Goal: Task Accomplishment & Management: Manage account settings

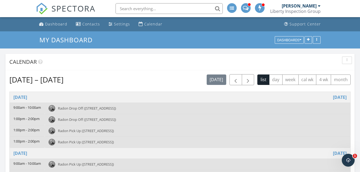
scroll to position [443, 368]
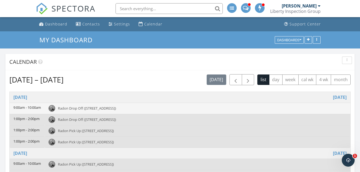
click at [76, 108] on span "Radon Drop Off (7019 Oakley St, Philadelphia)" at bounding box center [87, 108] width 58 height 5
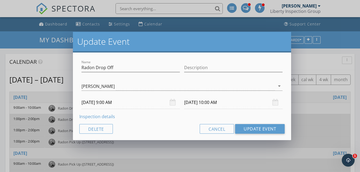
click at [92, 116] on link "Inspection details" at bounding box center [97, 117] width 36 height 6
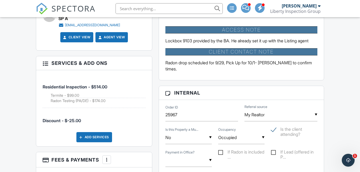
scroll to position [418, 0]
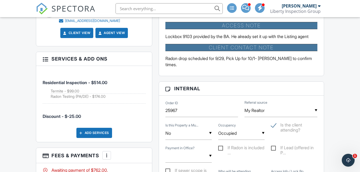
click at [65, 8] on span "SPECTORA" at bounding box center [73, 8] width 44 height 11
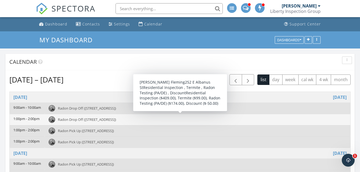
click at [106, 120] on span "Radon Drop Off (252 E Albanus St, Philadelphia)" at bounding box center [87, 119] width 58 height 5
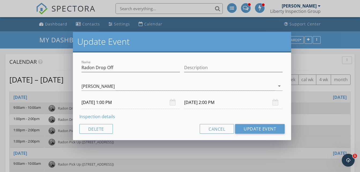
click at [98, 116] on link "Inspection details" at bounding box center [97, 117] width 36 height 6
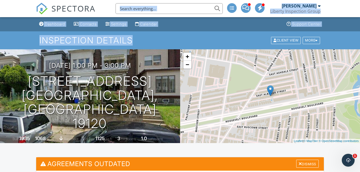
drag, startPoint x: 360, startPoint y: 17, endPoint x: 359, endPoint y: 44, distance: 27.4
copy body "[PERSON_NAME] Liberty Inspection Group Role: Inspector Dashboard New Inspection…"
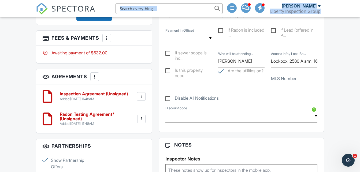
scroll to position [466, 0]
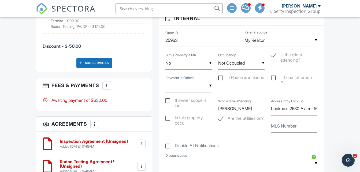
click at [308, 108] on input "Lockbox: ​2580 ​Alarm: 1611" at bounding box center [294, 108] width 46 height 13
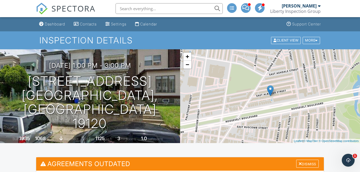
scroll to position [0, 0]
